Goal: Contribute content: Add original content to the website for others to see

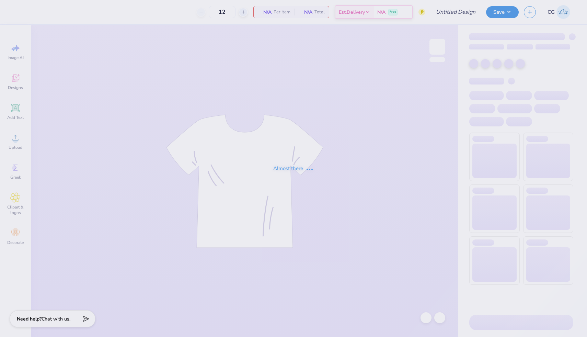
type input "KKG Formal 2"
type input "40"
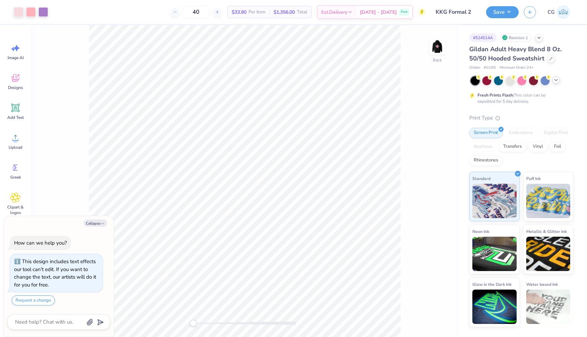
click at [556, 79] on icon at bounding box center [555, 79] width 5 height 5
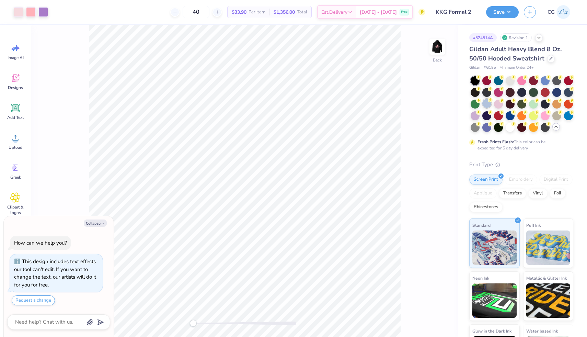
click at [485, 106] on div at bounding box center [486, 103] width 9 height 9
click at [473, 117] on div at bounding box center [475, 115] width 9 height 9
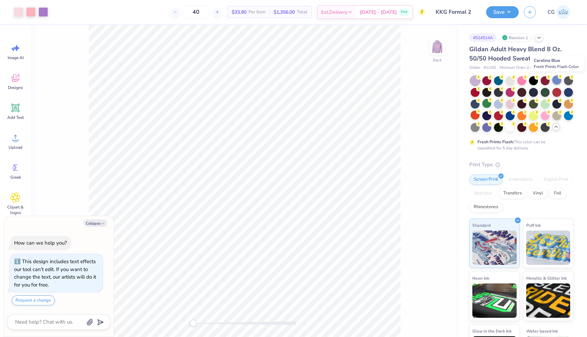
click at [554, 81] on div at bounding box center [556, 80] width 9 height 9
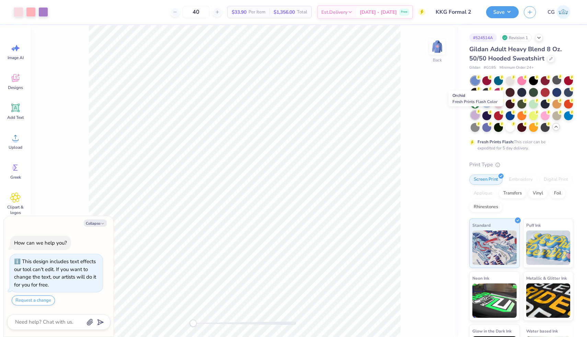
click at [478, 114] on div at bounding box center [475, 115] width 9 height 9
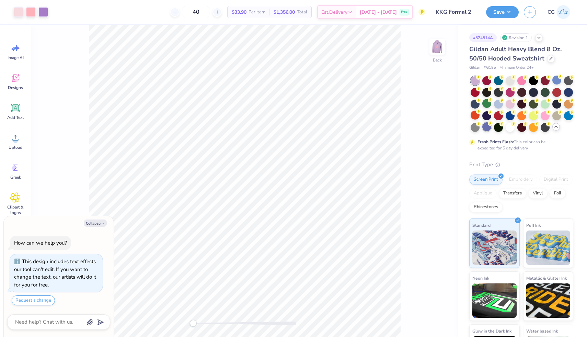
click at [486, 127] on div at bounding box center [486, 126] width 9 height 9
click at [483, 114] on div at bounding box center [486, 115] width 9 height 9
click at [487, 130] on div at bounding box center [486, 126] width 9 height 9
click at [483, 116] on div at bounding box center [486, 115] width 9 height 9
click at [434, 45] on img at bounding box center [437, 46] width 27 height 27
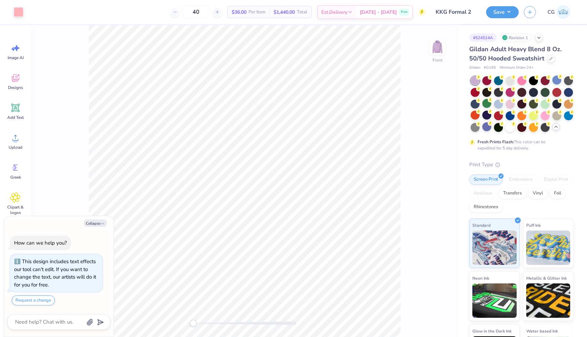
click at [434, 45] on img at bounding box center [438, 47] width 14 height 14
click at [434, 45] on img at bounding box center [437, 46] width 27 height 27
click at [438, 53] on img at bounding box center [437, 46] width 27 height 27
click at [20, 10] on div at bounding box center [19, 12] width 10 height 10
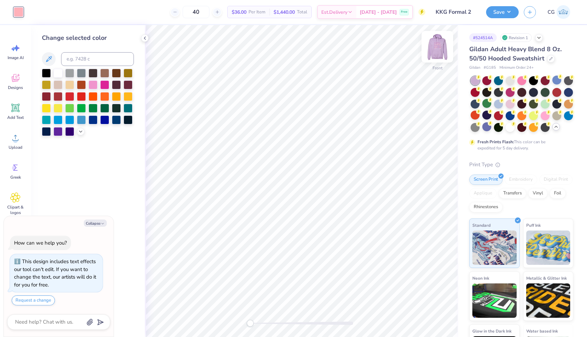
click at [435, 51] on img at bounding box center [437, 46] width 27 height 27
click at [48, 9] on div at bounding box center [43, 12] width 10 height 10
click at [442, 49] on img at bounding box center [437, 46] width 27 height 27
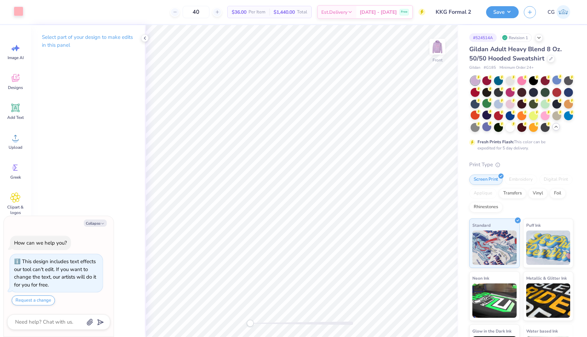
click at [19, 12] on div at bounding box center [19, 12] width 10 height 10
type textarea "x"
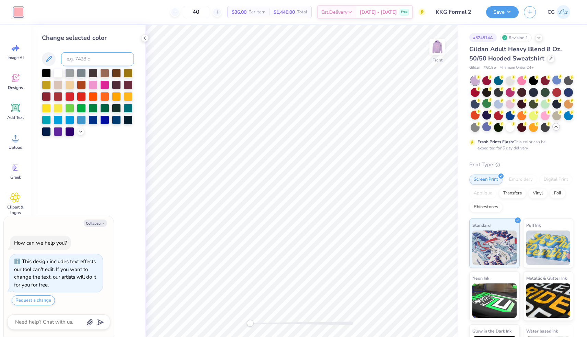
click at [99, 61] on input at bounding box center [97, 59] width 73 height 14
type input "2577"
type textarea "x"
click at [440, 49] on img at bounding box center [437, 46] width 27 height 27
click at [440, 49] on img at bounding box center [438, 47] width 14 height 14
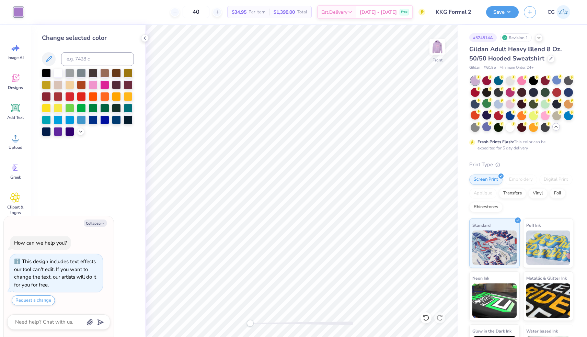
click at [440, 49] on img at bounding box center [438, 47] width 14 height 14
click at [440, 49] on img at bounding box center [437, 46] width 27 height 27
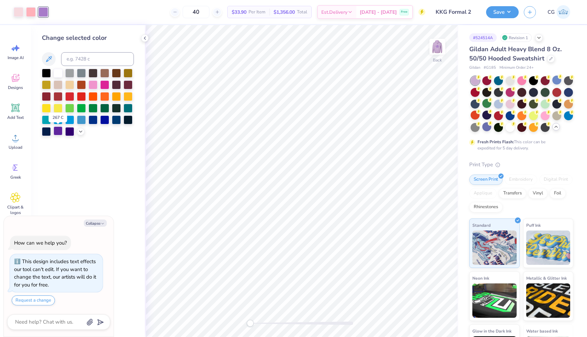
click at [55, 132] on div at bounding box center [58, 130] width 9 height 9
click at [79, 129] on icon at bounding box center [80, 130] width 5 height 5
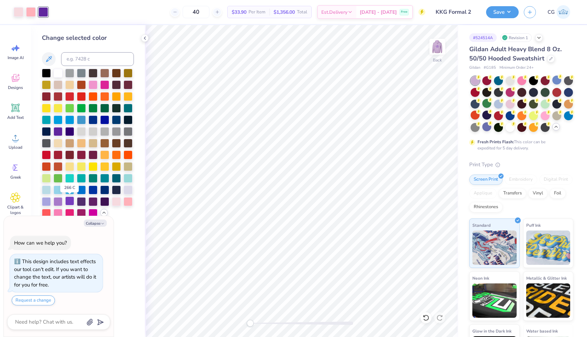
click at [70, 200] on div at bounding box center [69, 200] width 9 height 9
click at [58, 201] on div at bounding box center [58, 200] width 9 height 9
click at [96, 224] on button "Collapse" at bounding box center [95, 222] width 23 height 7
type textarea "x"
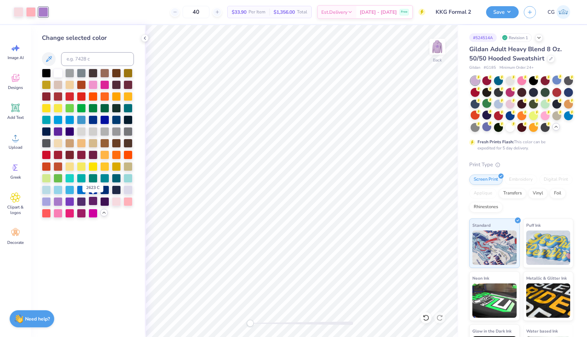
click at [96, 202] on div at bounding box center [93, 200] width 9 height 9
click at [81, 198] on div at bounding box center [81, 200] width 9 height 9
click at [59, 128] on div at bounding box center [58, 130] width 9 height 9
click at [60, 202] on div at bounding box center [58, 200] width 9 height 9
click at [71, 198] on div at bounding box center [69, 200] width 9 height 9
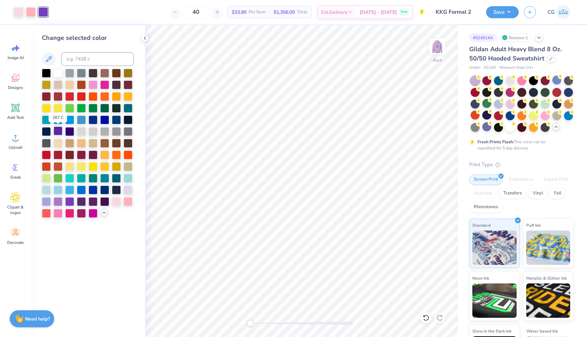
click at [59, 129] on div at bounding box center [58, 130] width 9 height 9
click at [68, 199] on div at bounding box center [69, 200] width 9 height 9
click at [96, 58] on input at bounding box center [97, 59] width 73 height 14
type input "267"
click at [70, 201] on div at bounding box center [69, 200] width 9 height 9
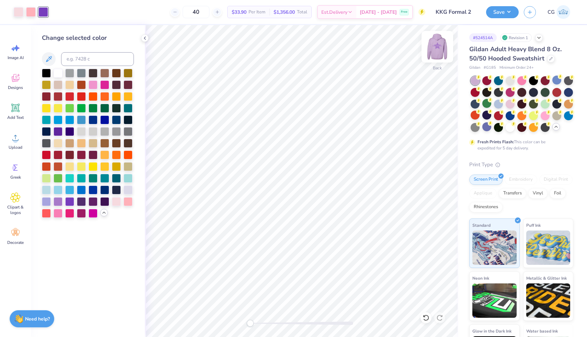
click at [437, 50] on img at bounding box center [437, 46] width 27 height 27
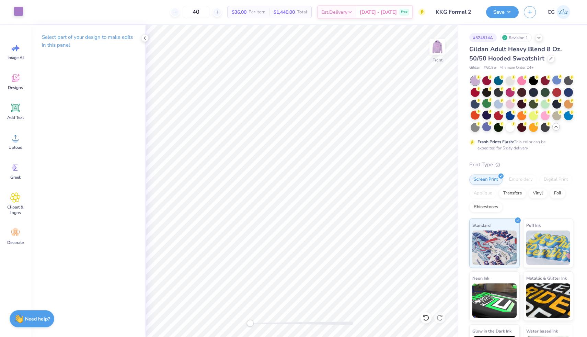
click at [20, 12] on div at bounding box center [19, 12] width 10 height 10
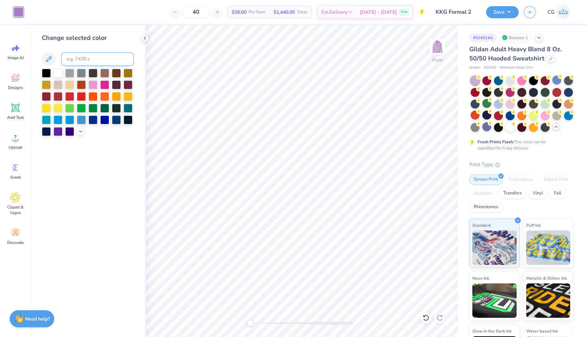
click at [94, 59] on input at bounding box center [97, 59] width 73 height 14
type input "266"
click at [438, 46] on img at bounding box center [437, 46] width 27 height 27
click at [438, 46] on img at bounding box center [438, 47] width 14 height 14
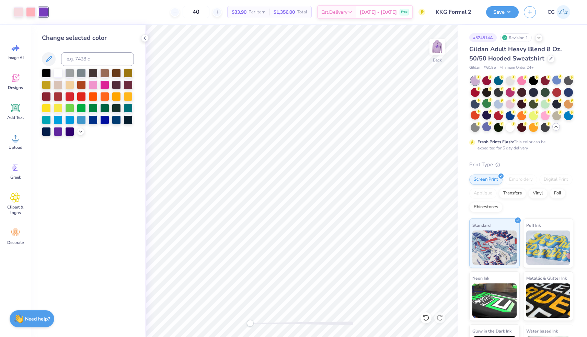
click at [438, 46] on img at bounding box center [438, 47] width 14 height 14
click at [502, 12] on button "Save" at bounding box center [502, 11] width 33 height 12
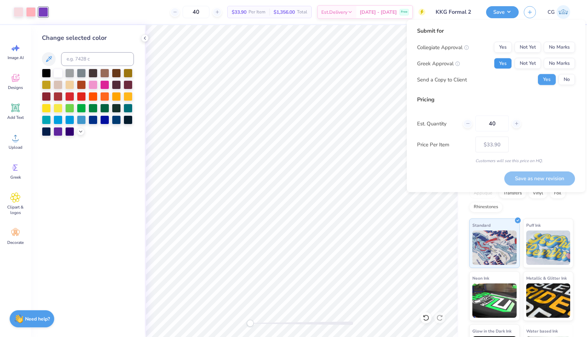
click at [500, 61] on button "Yes" at bounding box center [503, 63] width 18 height 11
click at [553, 45] on button "No Marks" at bounding box center [559, 47] width 31 height 11
click at [562, 79] on button "No" at bounding box center [567, 79] width 16 height 11
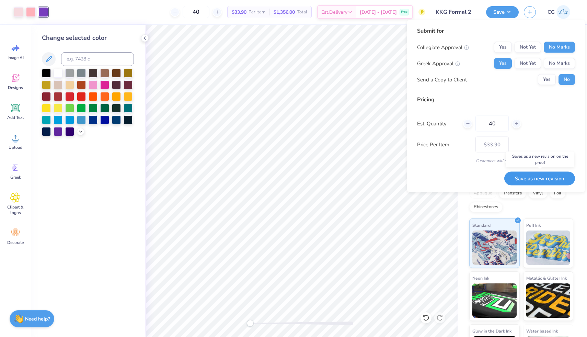
click at [517, 176] on button "Save as new revision" at bounding box center [539, 178] width 71 height 14
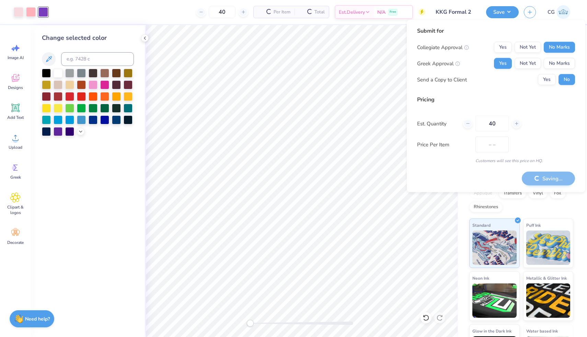
type input "$33.90"
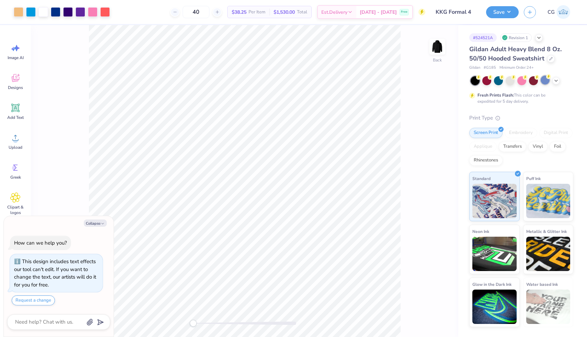
click at [543, 79] on div at bounding box center [545, 80] width 9 height 9
click at [557, 80] on icon at bounding box center [555, 79] width 5 height 5
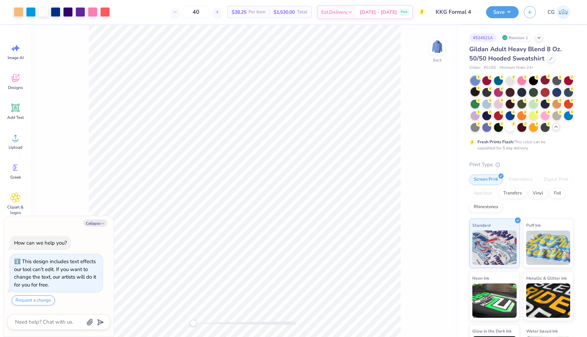
click at [479, 90] on div at bounding box center [475, 91] width 9 height 9
click at [476, 91] on div at bounding box center [475, 91] width 9 height 9
click at [479, 112] on circle at bounding box center [478, 111] width 5 height 5
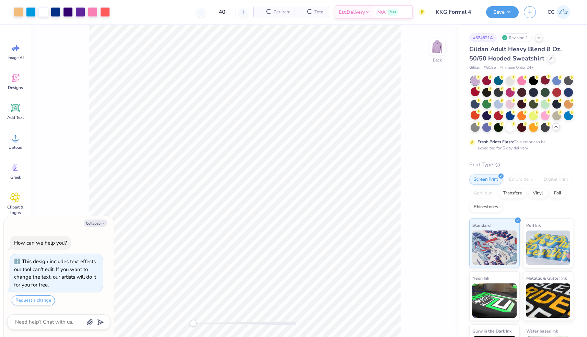
type textarea "x"
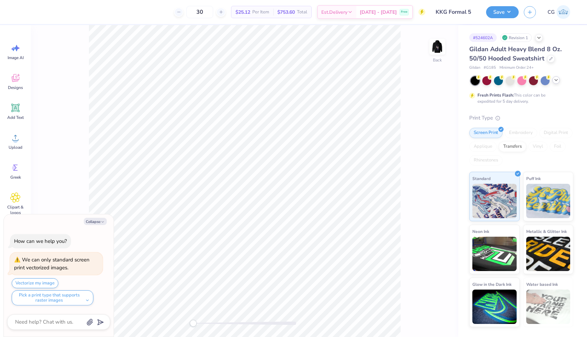
click at [557, 82] on icon at bounding box center [555, 79] width 5 height 5
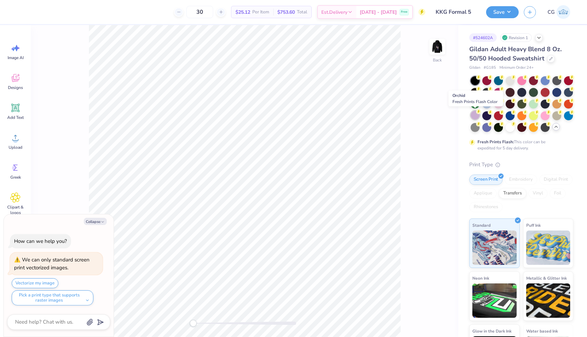
click at [475, 116] on div at bounding box center [475, 115] width 9 height 9
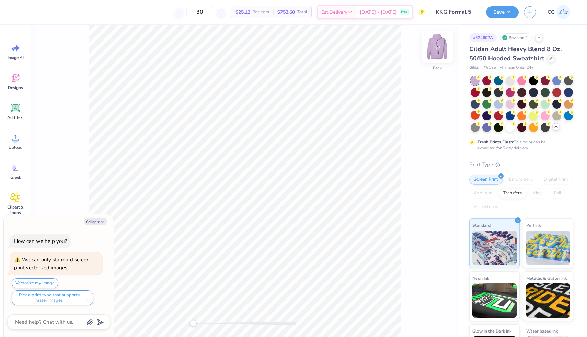
click at [443, 45] on img at bounding box center [437, 46] width 27 height 27
click at [443, 45] on img at bounding box center [438, 47] width 14 height 14
type textarea "x"
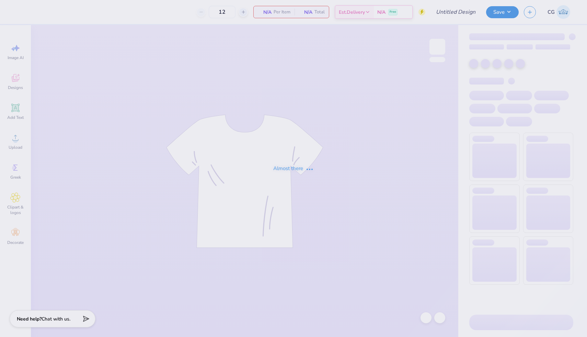
type input "KKG Formal 2"
type input "40"
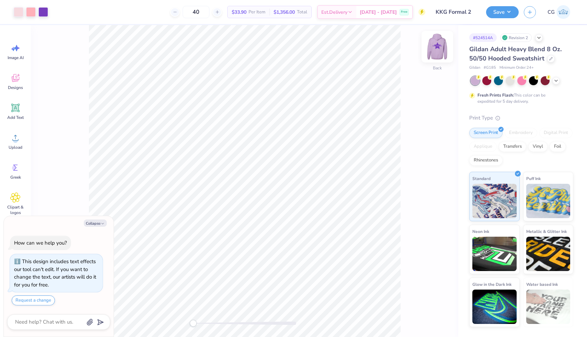
click at [437, 47] on img at bounding box center [437, 46] width 27 height 27
click at [435, 51] on img at bounding box center [437, 46] width 27 height 27
click at [438, 49] on img at bounding box center [437, 46] width 27 height 27
click at [17, 112] on icon at bounding box center [15, 108] width 10 height 10
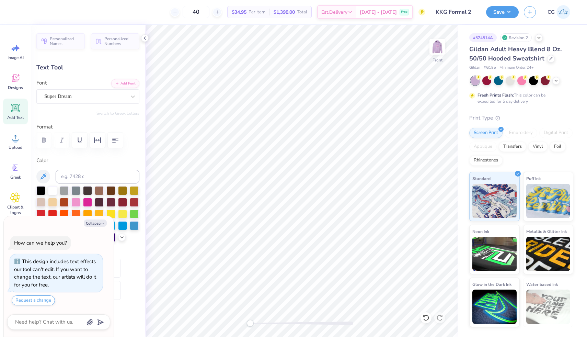
type textarea "x"
type textarea "TE2XT"
type textarea "x"
type textarea "2"
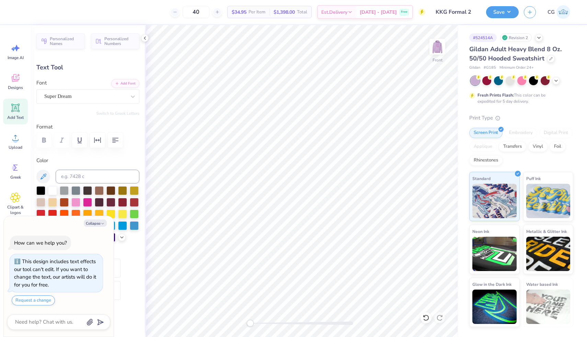
scroll to position [0, 0]
type textarea "x"
type textarea "20"
type textarea "x"
type textarea "202"
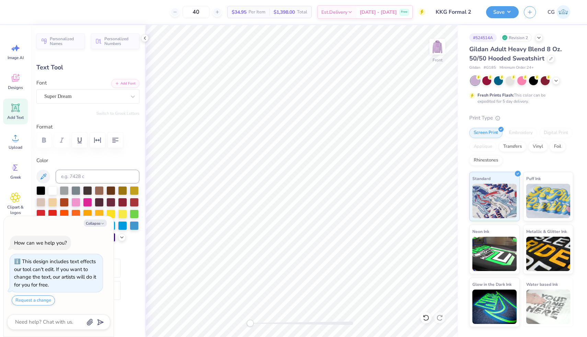
type textarea "x"
type textarea "2025"
click at [127, 95] on div at bounding box center [133, 96] width 12 height 12
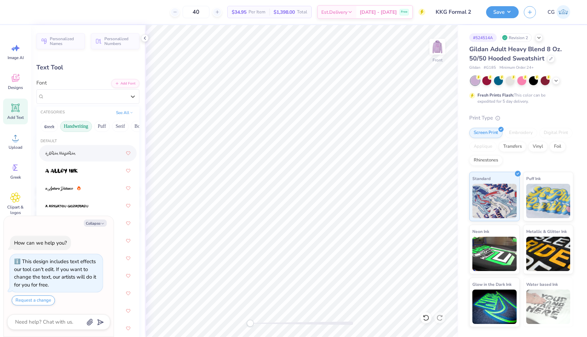
click at [82, 127] on button "Handwriting" at bounding box center [76, 126] width 32 height 11
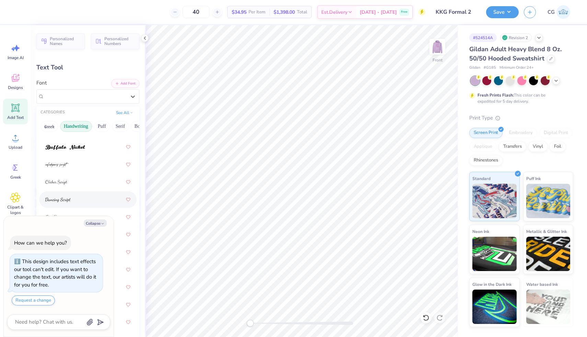
scroll to position [78, 0]
click at [96, 223] on button "Collapse" at bounding box center [95, 222] width 23 height 7
type textarea "x"
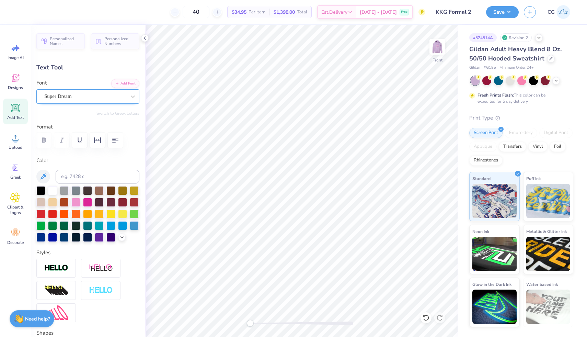
click at [84, 96] on div "Super Dream" at bounding box center [85, 96] width 83 height 11
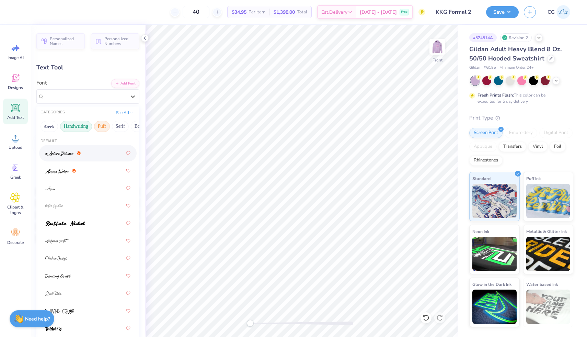
click at [102, 127] on button "Puff" at bounding box center [102, 126] width 16 height 11
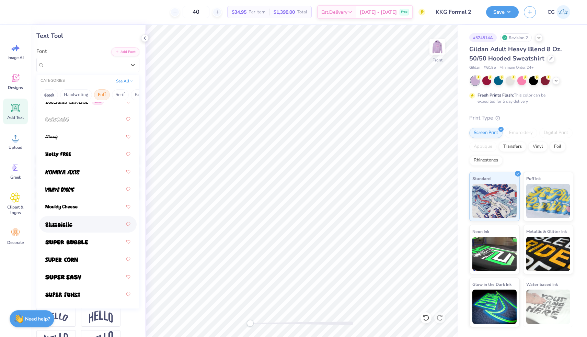
scroll to position [0, 0]
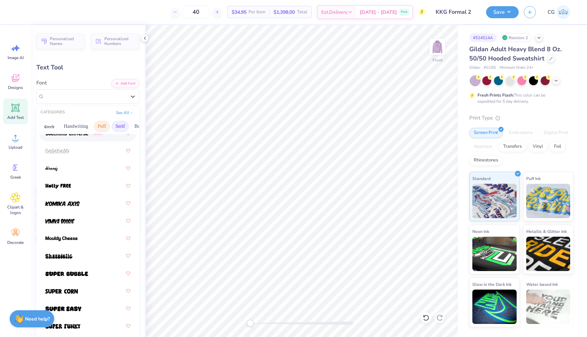
click at [122, 126] on button "Serif" at bounding box center [120, 126] width 17 height 11
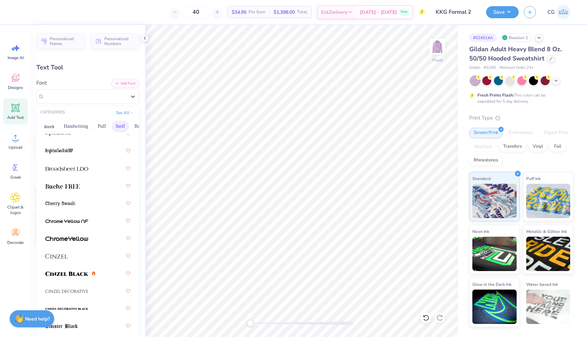
scroll to position [860, 0]
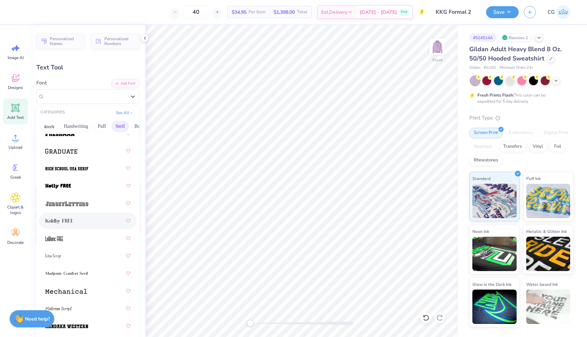
click at [87, 221] on div at bounding box center [87, 221] width 85 height 12
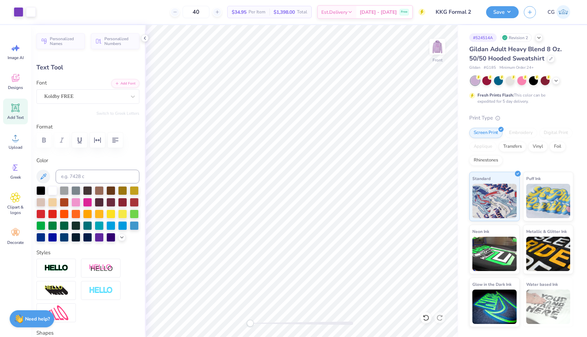
type input "5.43"
type input "1.82"
type input "15.09"
type input "2.79"
type input "0.93"
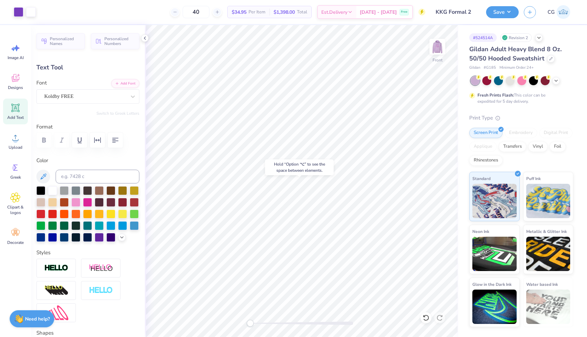
type input "11.96"
type input "2.41"
type input "0.81"
click at [437, 45] on img at bounding box center [437, 46] width 27 height 27
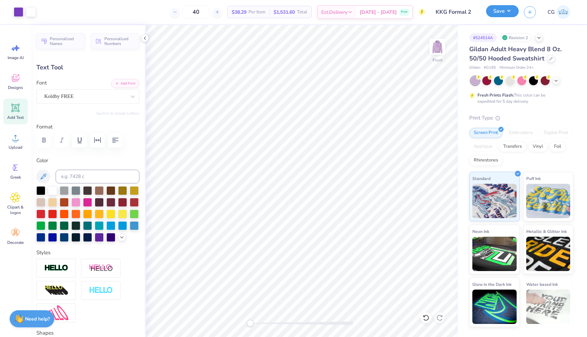
click at [504, 11] on button "Save" at bounding box center [502, 11] width 33 height 12
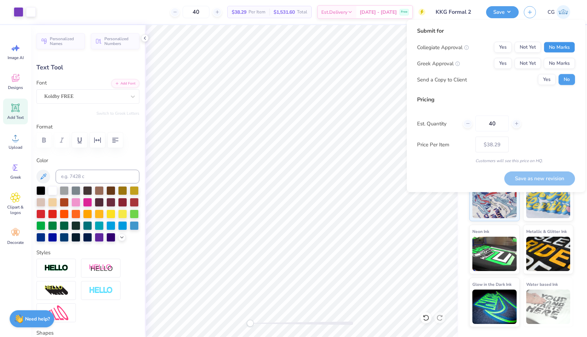
click at [557, 46] on button "No Marks" at bounding box center [559, 47] width 31 height 11
click at [505, 65] on button "Yes" at bounding box center [503, 63] width 18 height 11
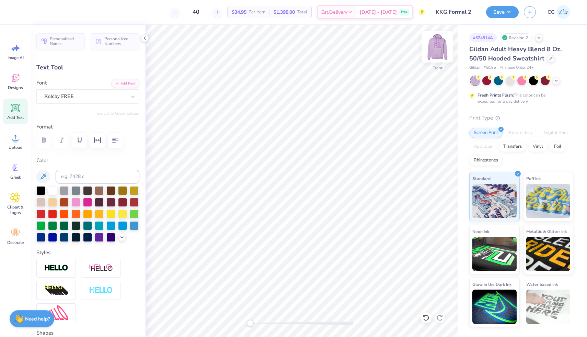
click at [437, 53] on img at bounding box center [437, 46] width 27 height 27
click at [441, 50] on img at bounding box center [437, 46] width 27 height 27
type input "11.91"
click at [33, 10] on div at bounding box center [31, 12] width 10 height 10
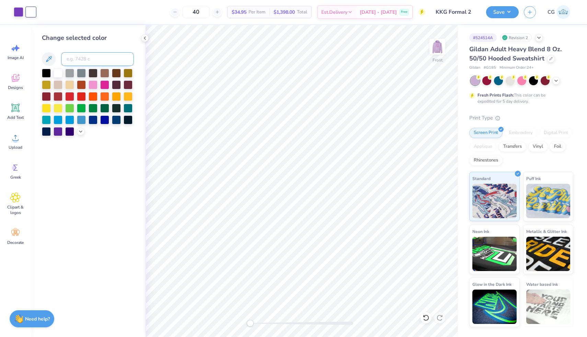
click at [96, 56] on input at bounding box center [97, 59] width 73 height 14
type input "176"
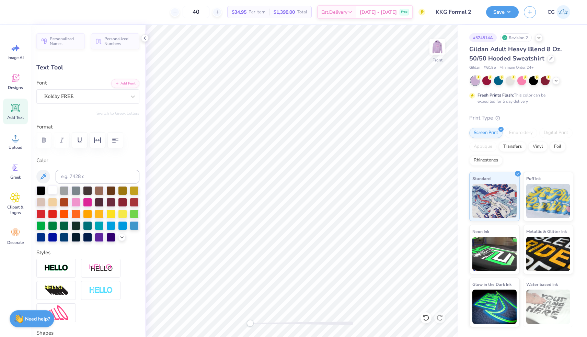
click at [55, 191] on div at bounding box center [52, 189] width 9 height 9
click at [504, 10] on button "Save" at bounding box center [502, 11] width 33 height 12
click at [436, 48] on img at bounding box center [437, 46] width 27 height 27
click at [436, 48] on img at bounding box center [438, 47] width 14 height 14
click at [500, 10] on button "Save" at bounding box center [502, 11] width 33 height 12
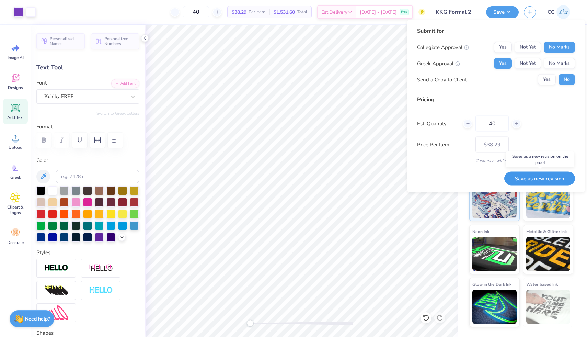
click at [538, 178] on button "Save as new revision" at bounding box center [539, 178] width 71 height 14
type input "$38.29"
